Goal: Task Accomplishment & Management: Use online tool/utility

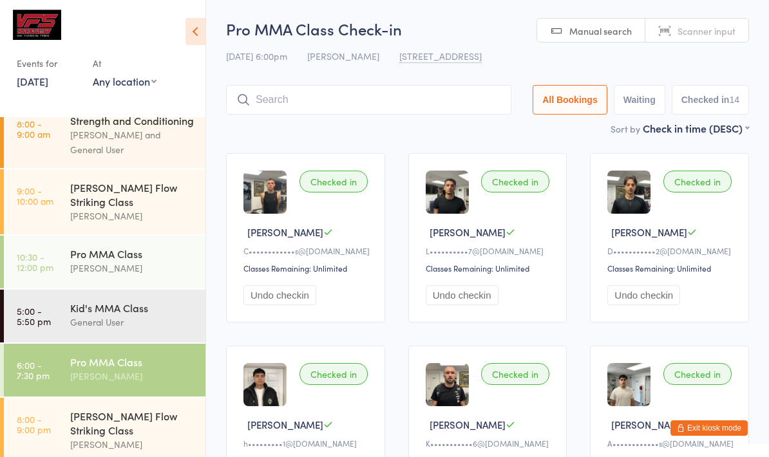
scroll to position [14, 0]
click at [126, 408] on div "[PERSON_NAME] Flow Striking Class [PERSON_NAME]" at bounding box center [137, 431] width 135 height 65
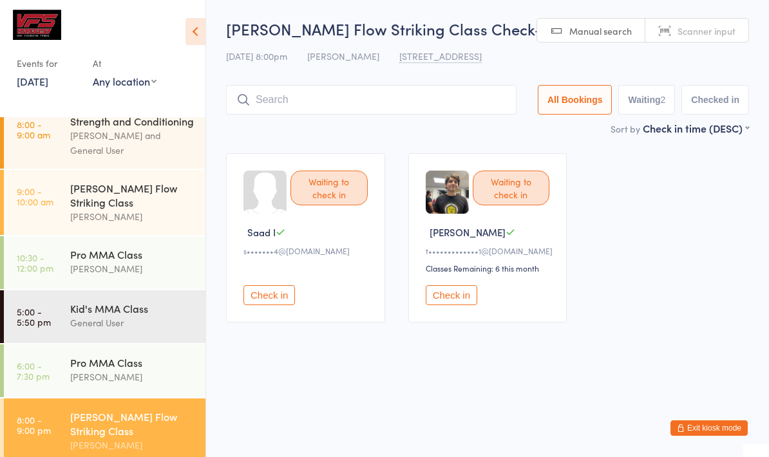
click at [325, 88] on input "search" at bounding box center [371, 100] width 290 height 30
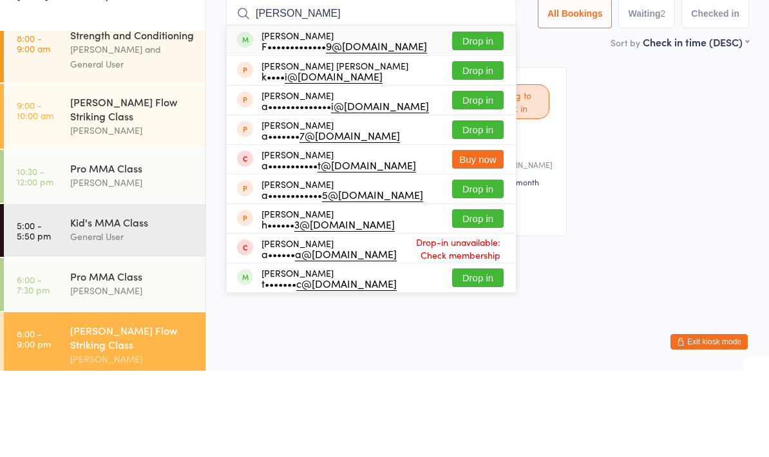
type input "[PERSON_NAME]"
click at [479, 118] on button "Drop in" at bounding box center [478, 127] width 52 height 19
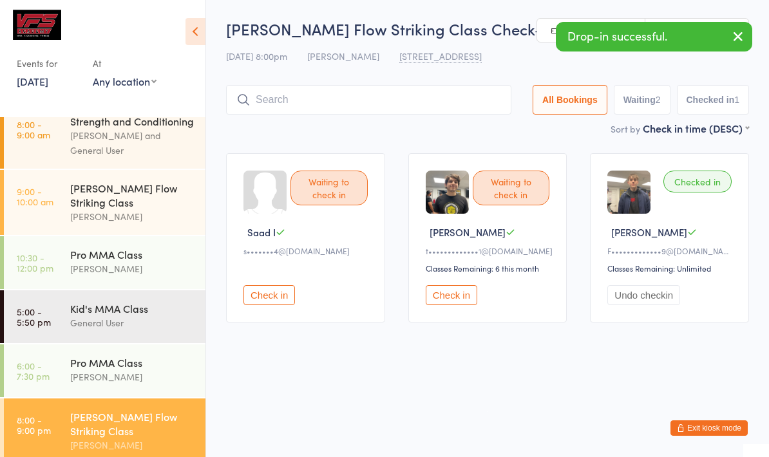
click at [368, 102] on input "search" at bounding box center [368, 100] width 285 height 30
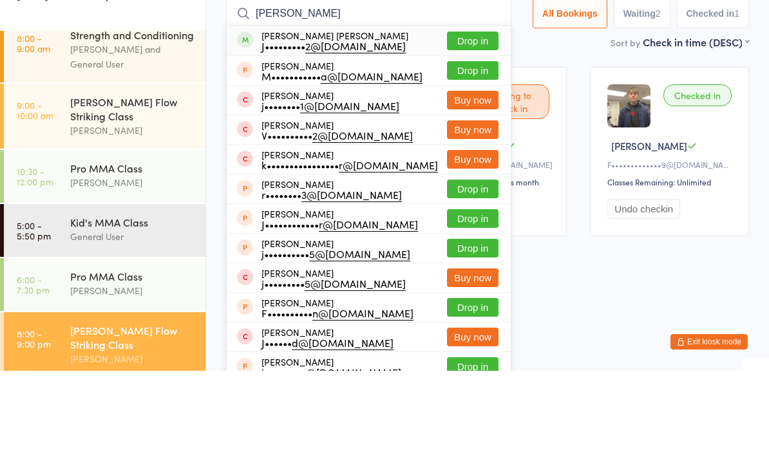
type input "J"
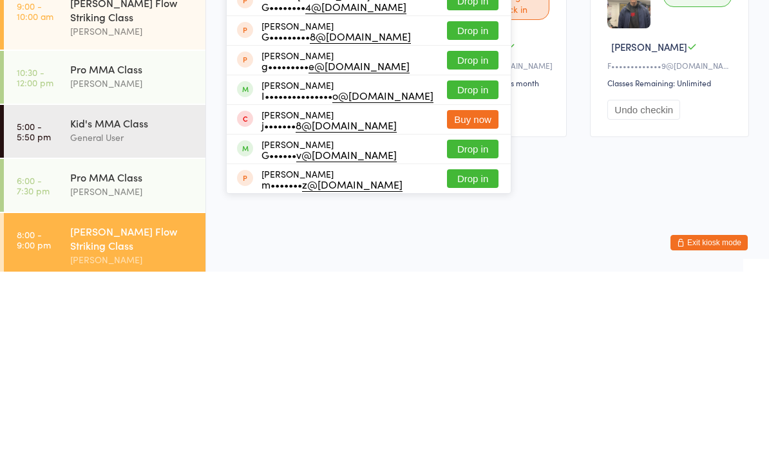
type input "Ger"
click at [459, 266] on button "Drop in" at bounding box center [473, 275] width 52 height 19
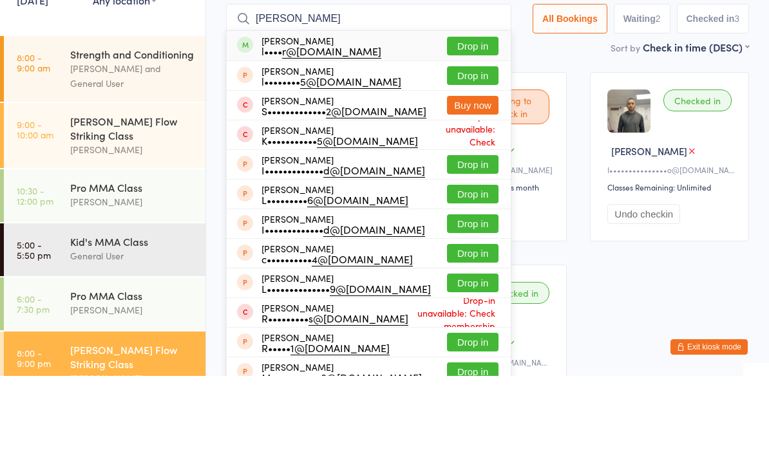
type input "[PERSON_NAME]"
click at [461, 118] on button "Drop in" at bounding box center [473, 127] width 52 height 19
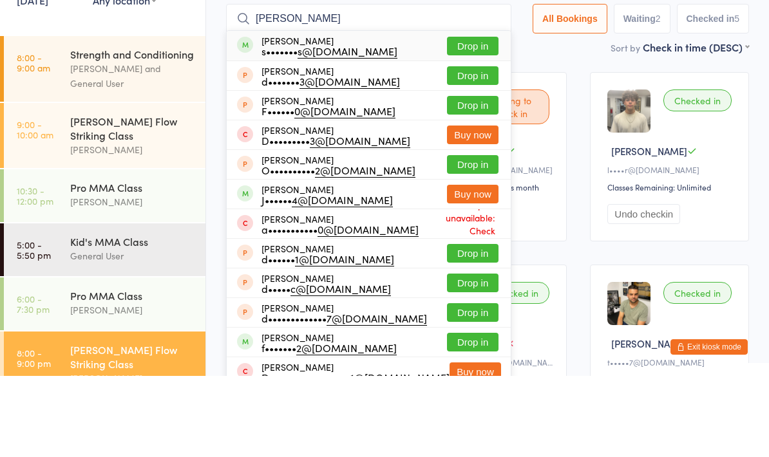
type input "[PERSON_NAME]"
click at [469, 118] on button "Drop in" at bounding box center [473, 127] width 52 height 19
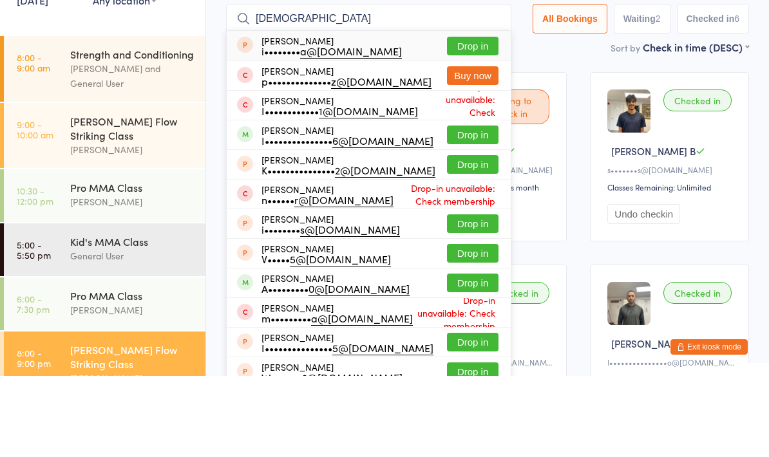
type input "[DEMOGRAPHIC_DATA]"
click at [460, 207] on button "Drop in" at bounding box center [473, 216] width 52 height 19
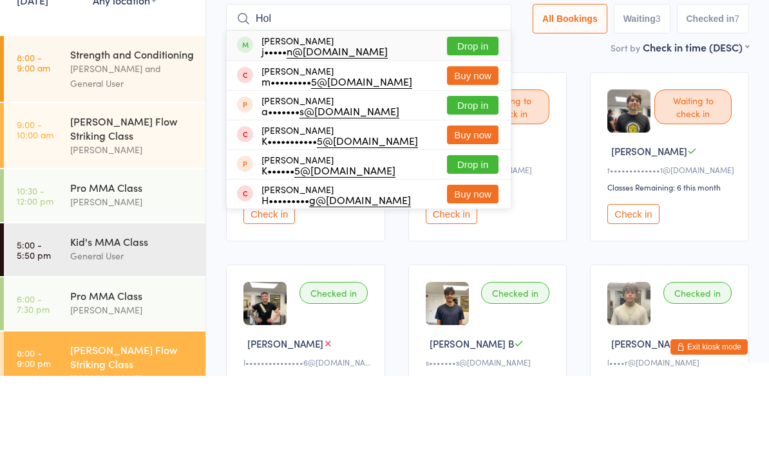
type input "Hol"
click at [462, 118] on button "Drop in" at bounding box center [473, 127] width 52 height 19
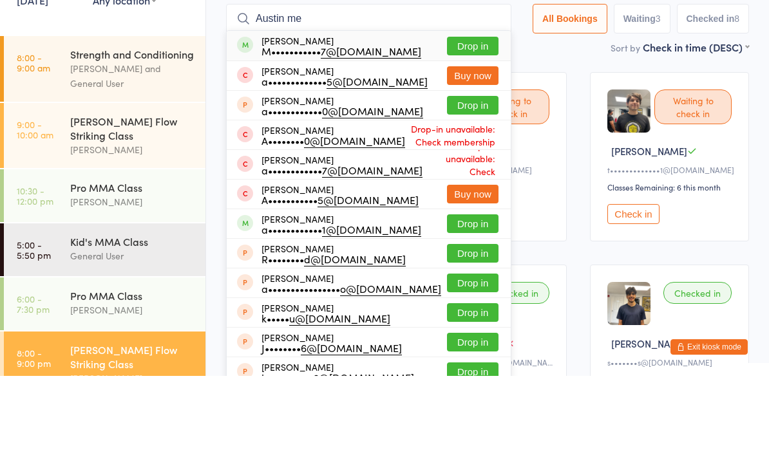
type input "Austin me"
click at [464, 118] on button "Drop in" at bounding box center [473, 127] width 52 height 19
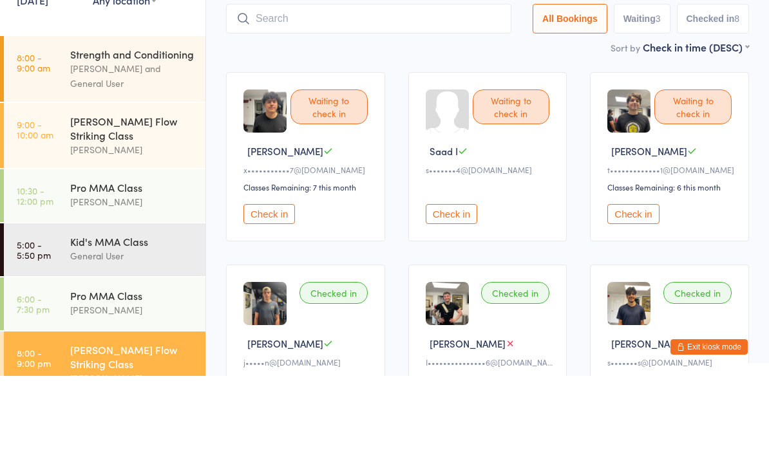
scroll to position [81, 0]
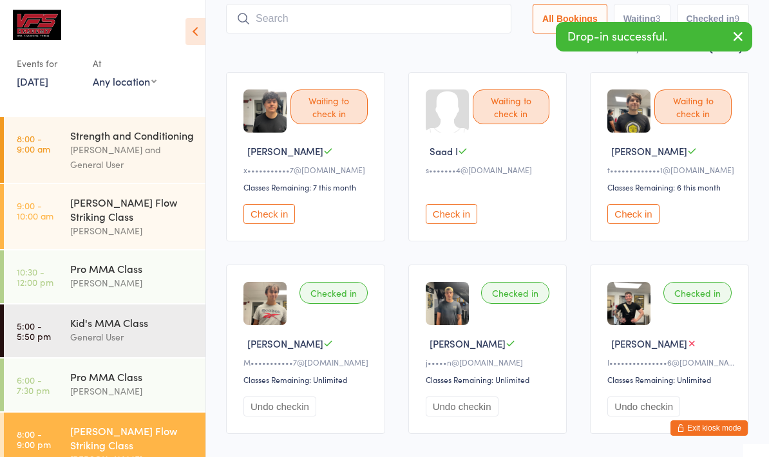
click at [412, 30] on input "search" at bounding box center [368, 19] width 285 height 30
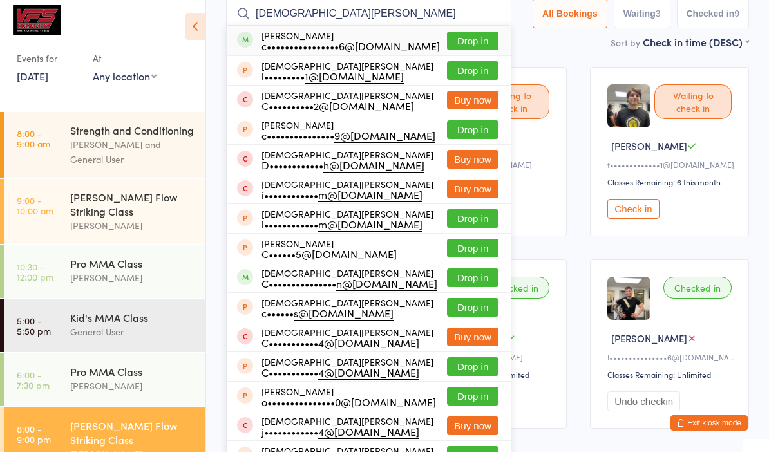
type input "[DEMOGRAPHIC_DATA][PERSON_NAME]"
click at [468, 39] on button "Drop in" at bounding box center [473, 46] width 52 height 19
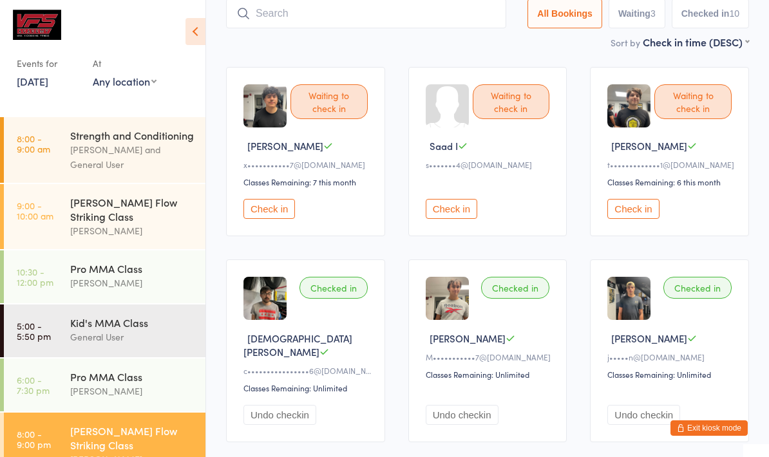
click at [357, 24] on input "search" at bounding box center [366, 14] width 280 height 30
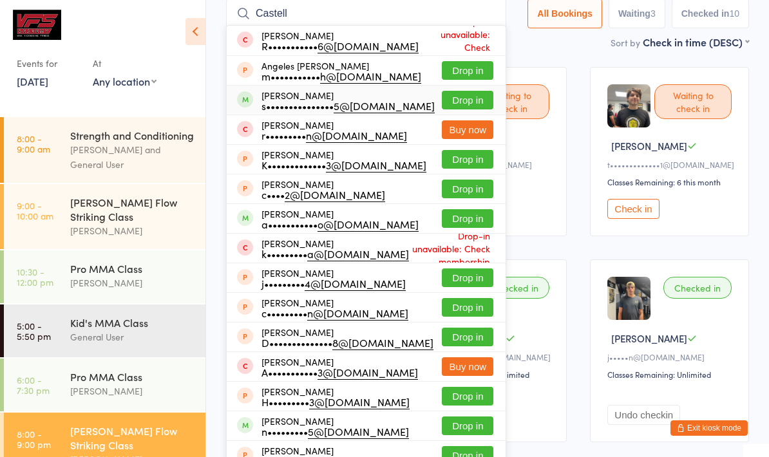
type input "Castell"
click at [383, 98] on div "[PERSON_NAME] s••••••••••••••• 5@[DOMAIN_NAME]" at bounding box center [347, 100] width 173 height 21
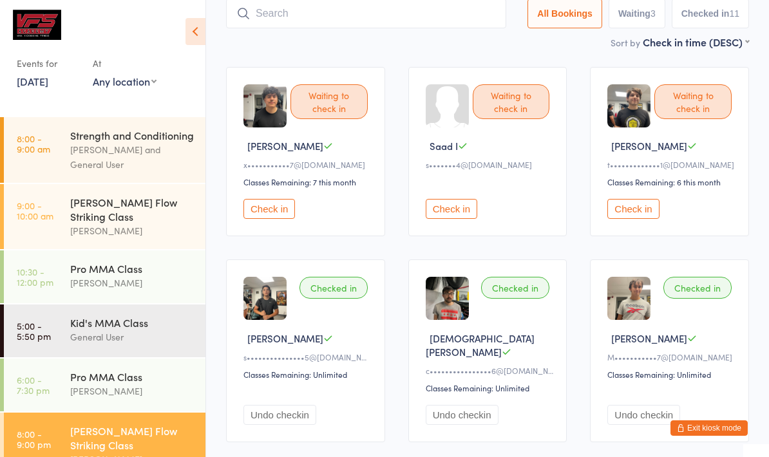
click at [309, 26] on input "search" at bounding box center [366, 14] width 280 height 30
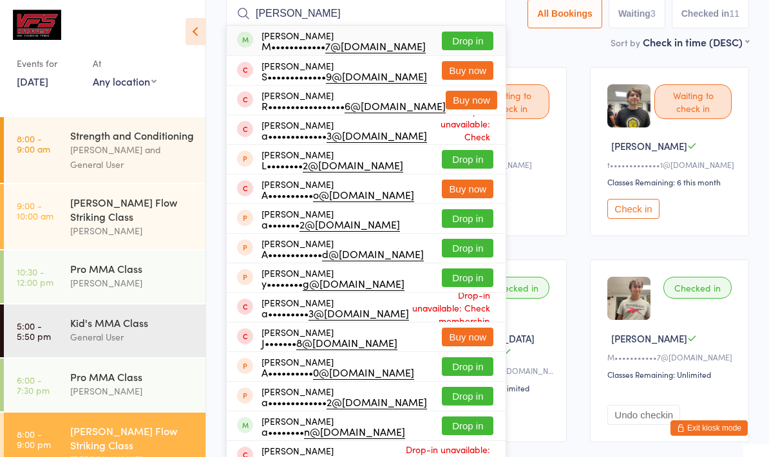
type input "[PERSON_NAME]"
click at [354, 41] on div "M•••••••••••• 7@[DOMAIN_NAME]" at bounding box center [343, 46] width 164 height 10
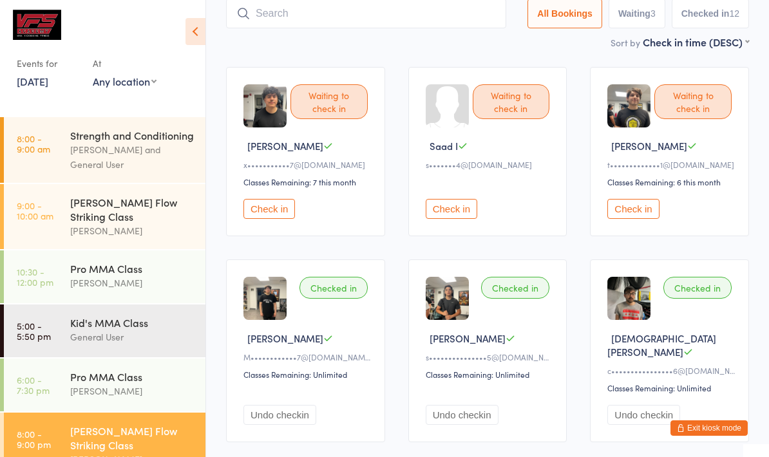
click at [696, 149] on div "[PERSON_NAME]" at bounding box center [671, 146] width 128 height 14
click at [638, 213] on button "Check in" at bounding box center [633, 209] width 52 height 20
click at [369, 18] on input "search" at bounding box center [366, 14] width 280 height 30
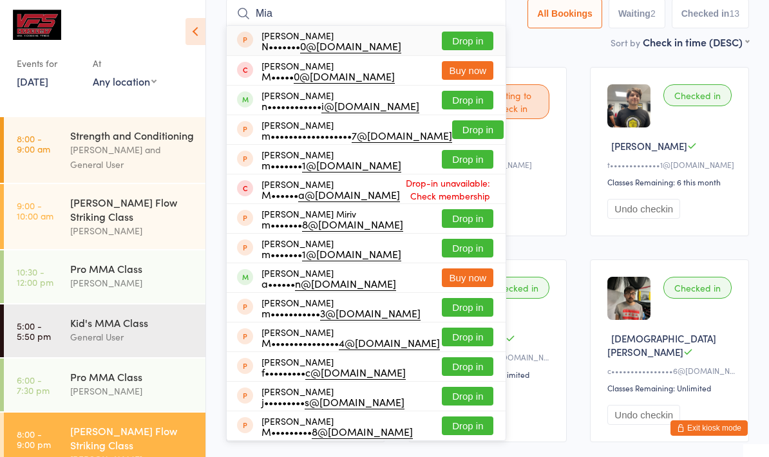
type input "Mia"
click at [459, 101] on button "Drop in" at bounding box center [468, 100] width 52 height 19
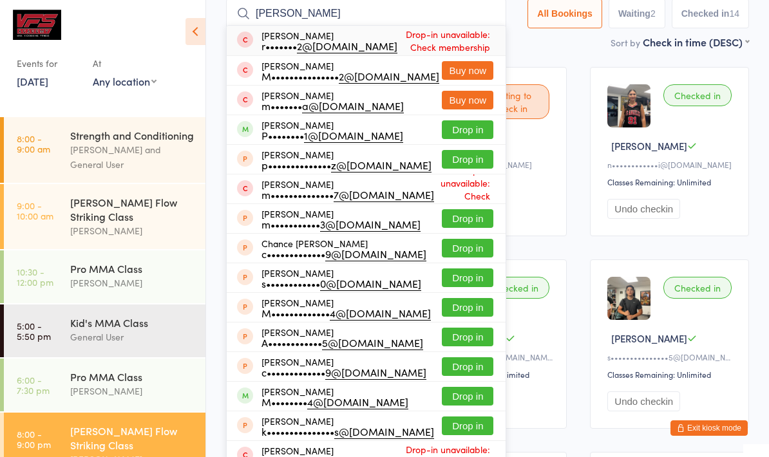
type input "[PERSON_NAME]"
click at [444, 131] on button "Drop in" at bounding box center [468, 129] width 52 height 19
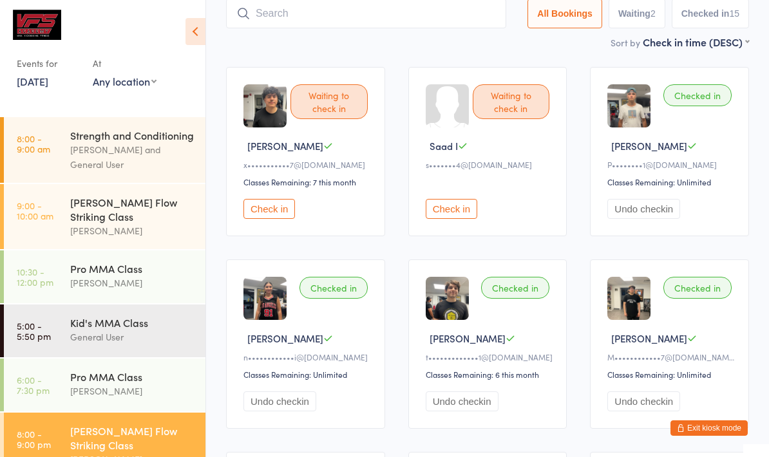
click at [386, 14] on input "search" at bounding box center [366, 14] width 280 height 30
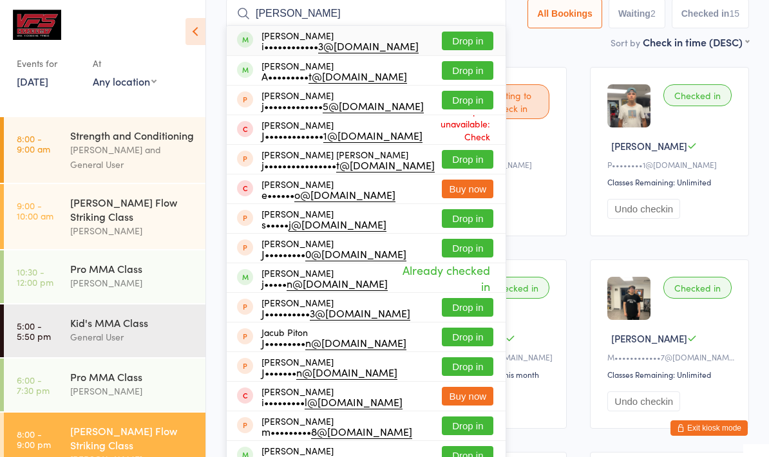
type input "[PERSON_NAME]"
click at [457, 37] on button "Drop in" at bounding box center [468, 41] width 52 height 19
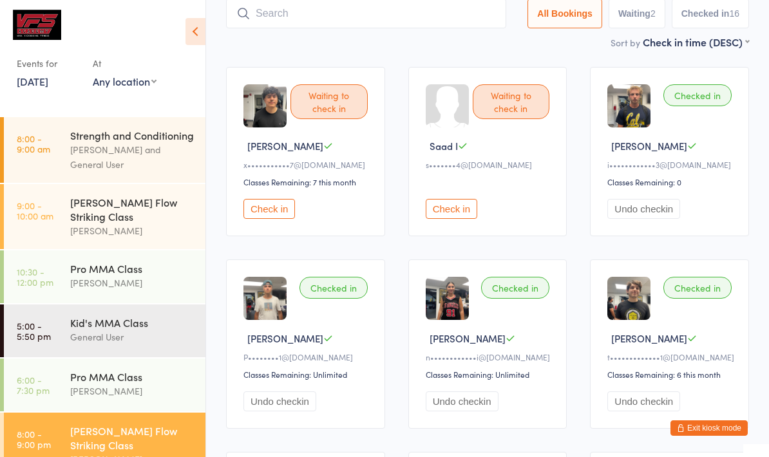
click at [357, 21] on input "search" at bounding box center [366, 14] width 280 height 30
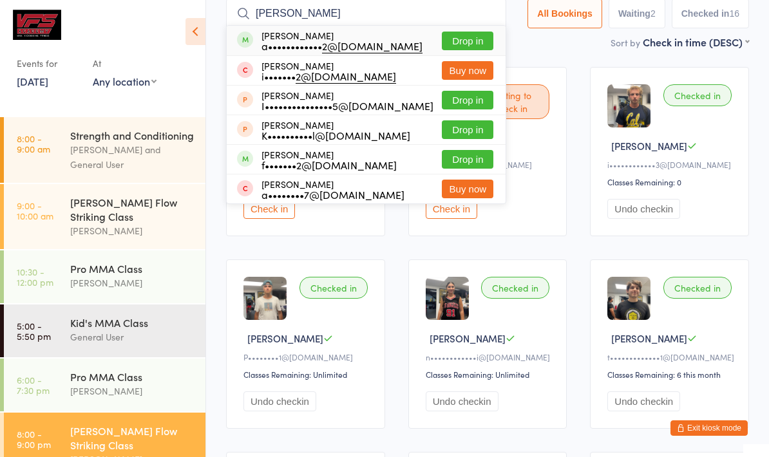
type input "[PERSON_NAME]"
click at [458, 34] on button "Drop in" at bounding box center [468, 41] width 52 height 19
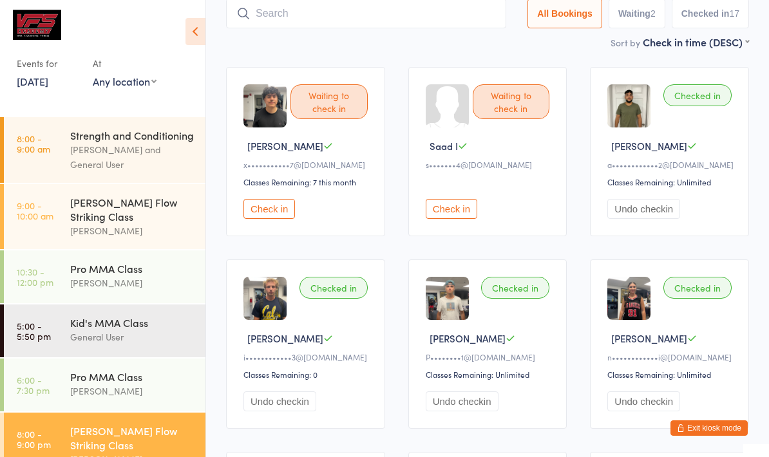
click at [272, 218] on button "Check in" at bounding box center [269, 209] width 52 height 20
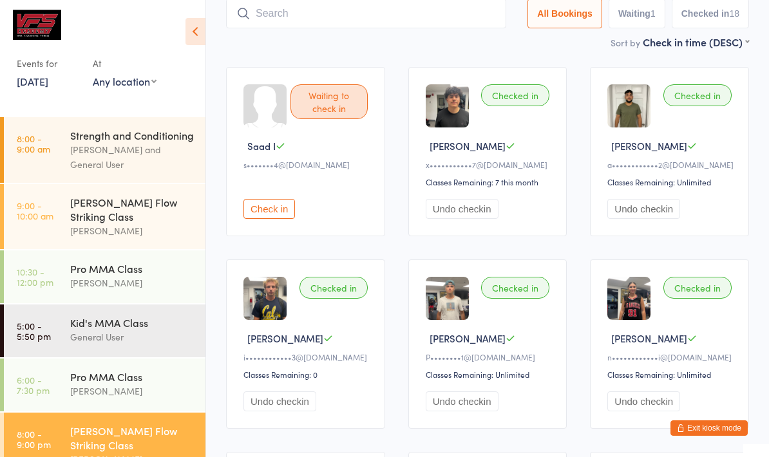
click at [346, 28] on input "search" at bounding box center [366, 14] width 280 height 30
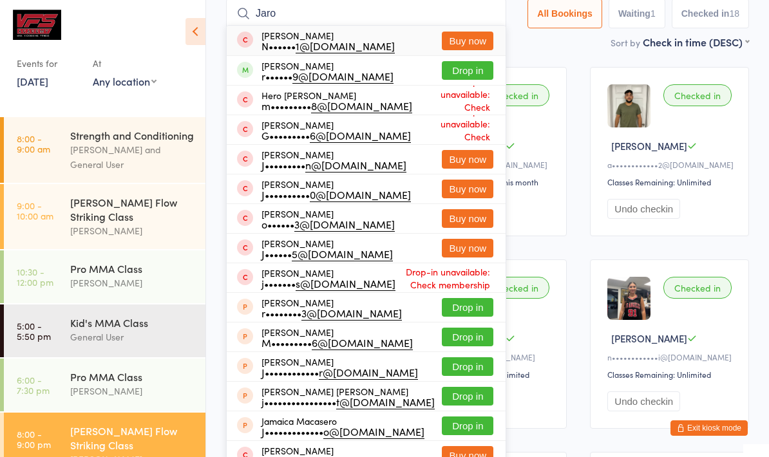
type input "Jaro"
click at [464, 75] on button "Drop in" at bounding box center [468, 70] width 52 height 19
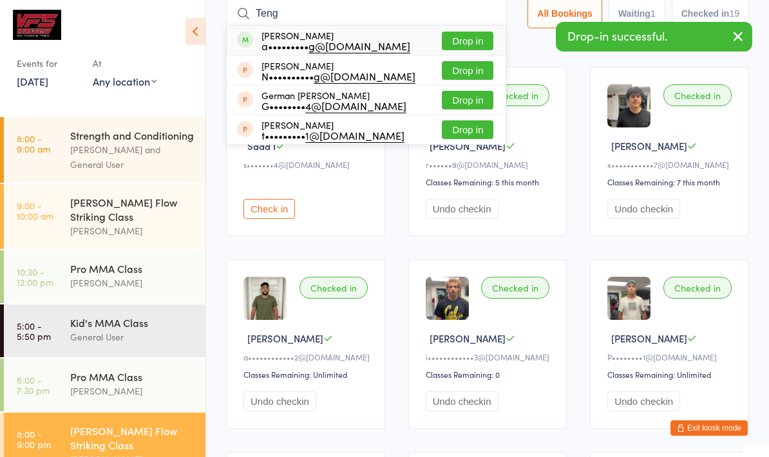
type input "Teng"
click at [466, 40] on button "Drop in" at bounding box center [468, 41] width 52 height 19
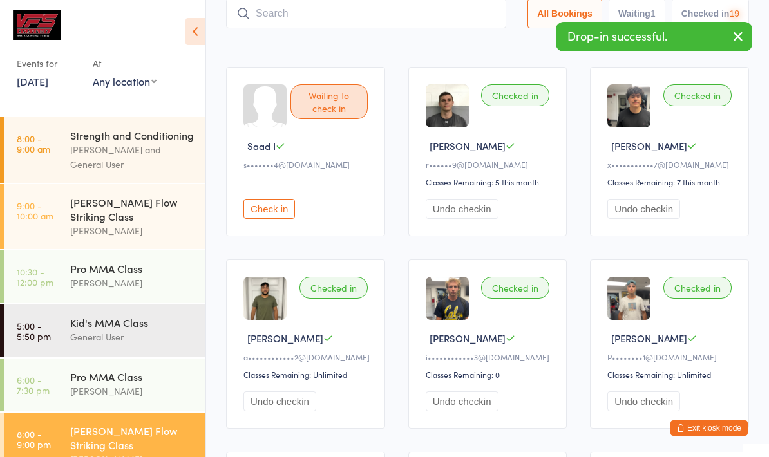
click at [326, 27] on input "search" at bounding box center [366, 14] width 280 height 30
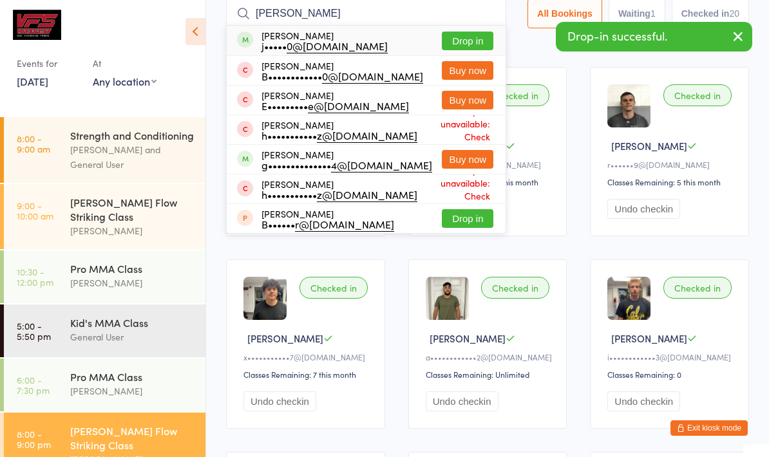
type input "[PERSON_NAME]"
click at [462, 33] on button "Drop in" at bounding box center [468, 41] width 52 height 19
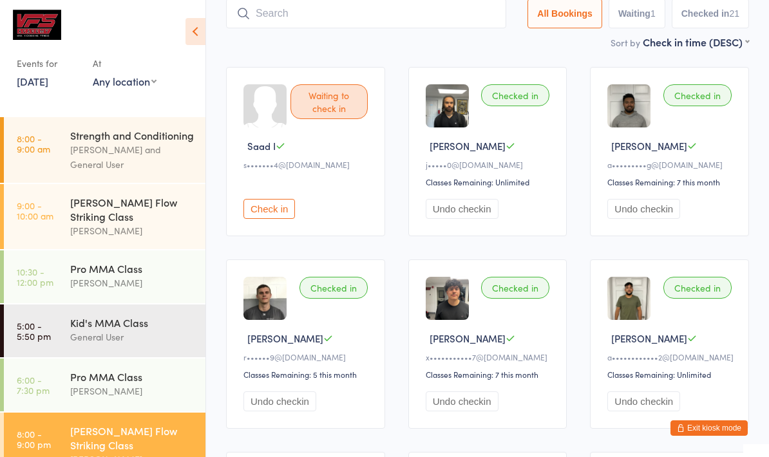
click at [399, 28] on input "search" at bounding box center [366, 14] width 280 height 30
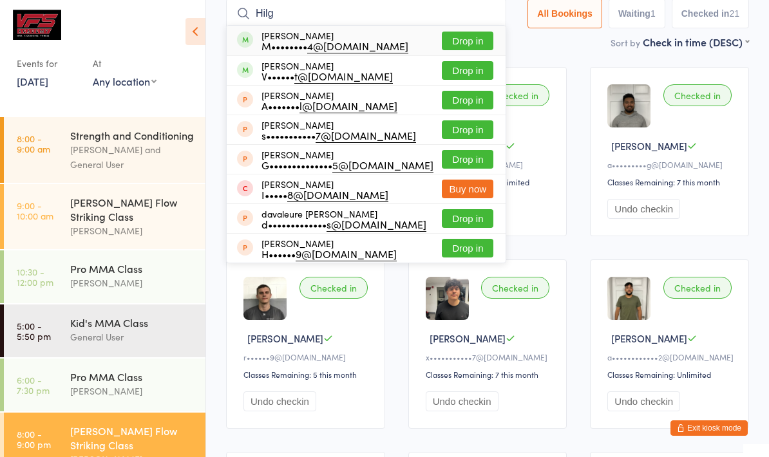
type input "Hilg"
click at [468, 77] on button "Drop in" at bounding box center [468, 70] width 52 height 19
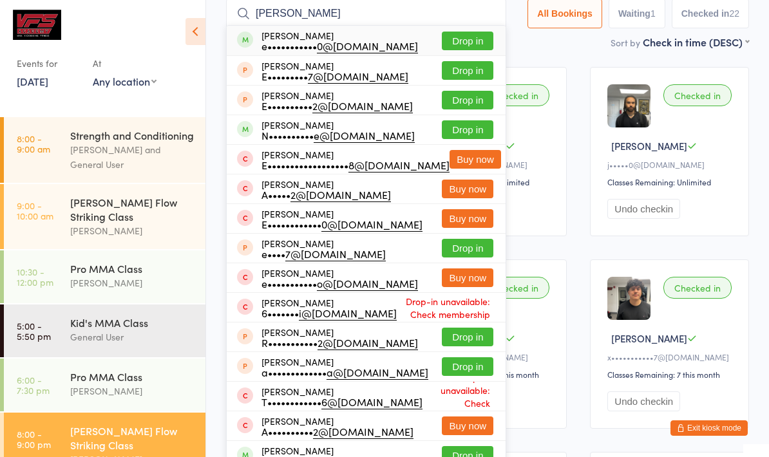
type input "[PERSON_NAME]"
click at [359, 48] on div "e••••••••••• 0@[DOMAIN_NAME]" at bounding box center [339, 46] width 156 height 10
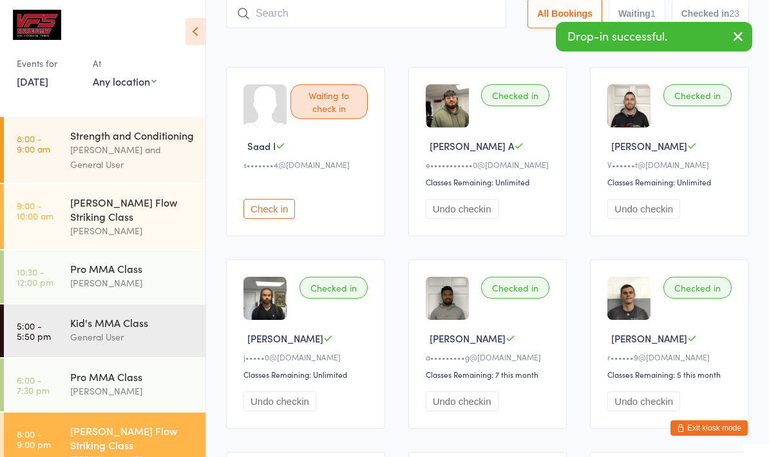
click at [397, 24] on input "search" at bounding box center [366, 14] width 280 height 30
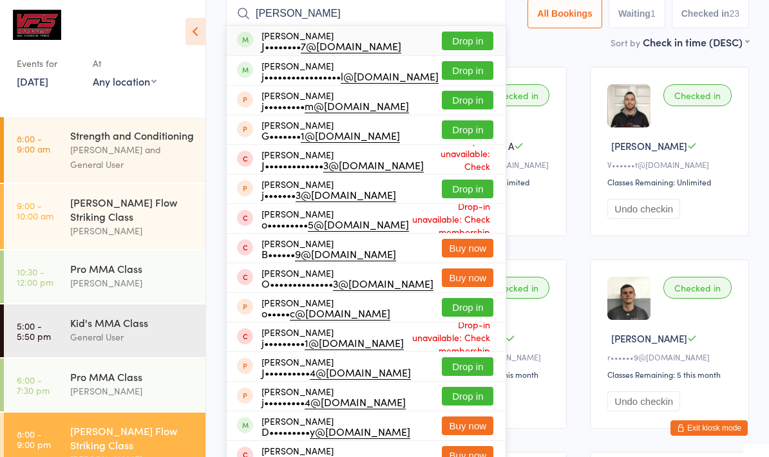
type input "[PERSON_NAME]"
click at [459, 80] on button "Drop in" at bounding box center [468, 70] width 52 height 19
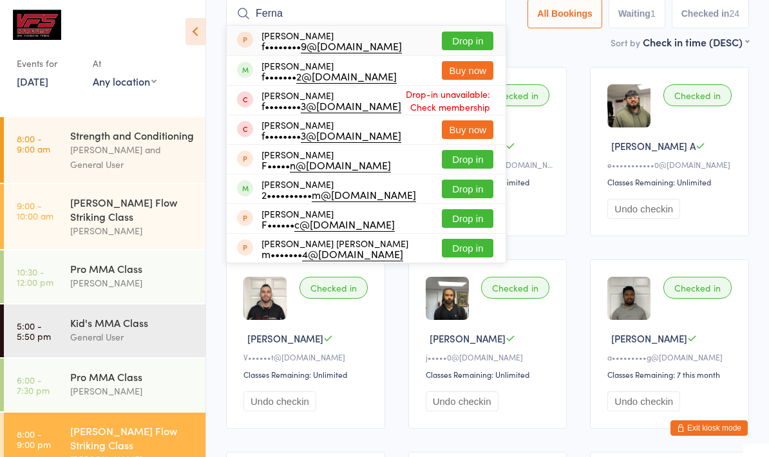
type input "Ferna"
click at [460, 188] on button "Drop in" at bounding box center [468, 189] width 52 height 19
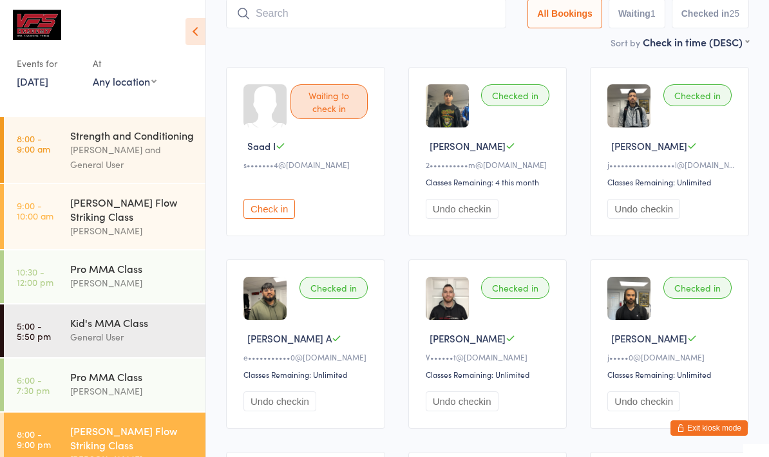
click at [340, 23] on input "search" at bounding box center [366, 14] width 280 height 30
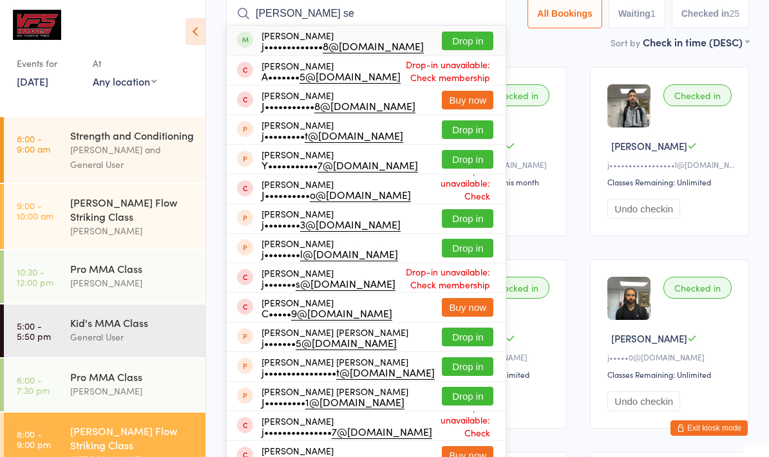
type input "[PERSON_NAME] se"
click at [458, 44] on button "Drop in" at bounding box center [468, 41] width 52 height 19
